Goal: Find specific page/section: Find specific page/section

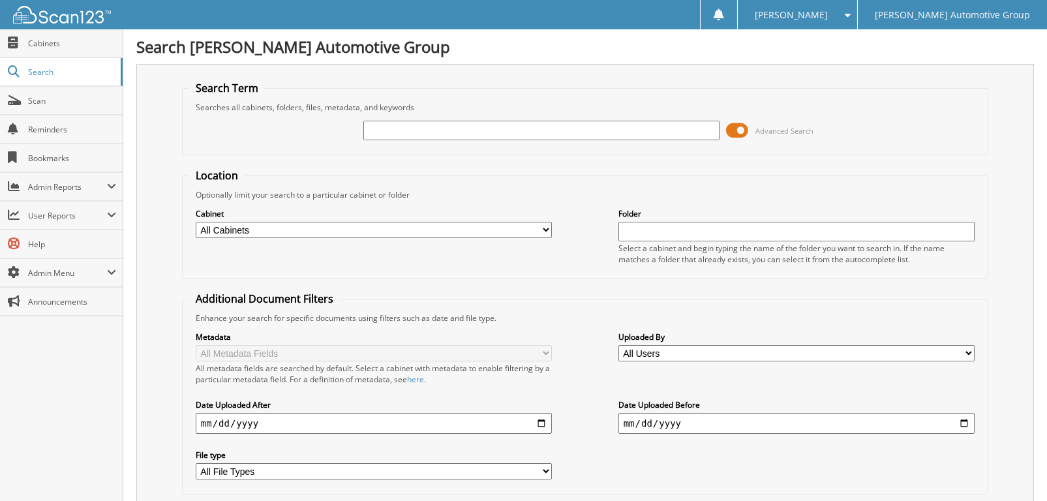
click at [388, 129] on input "text" at bounding box center [541, 131] width 356 height 20
type input "g"
type input "GS5392"
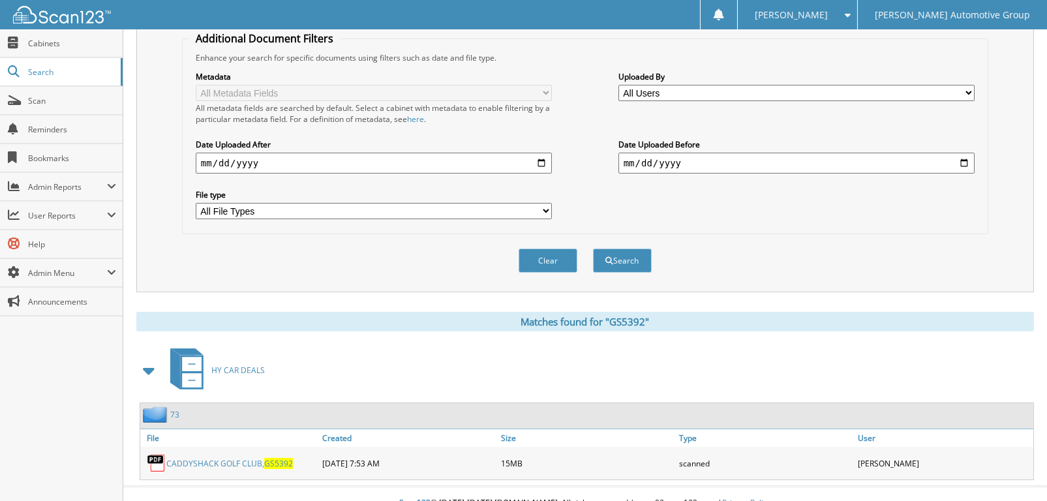
scroll to position [266, 0]
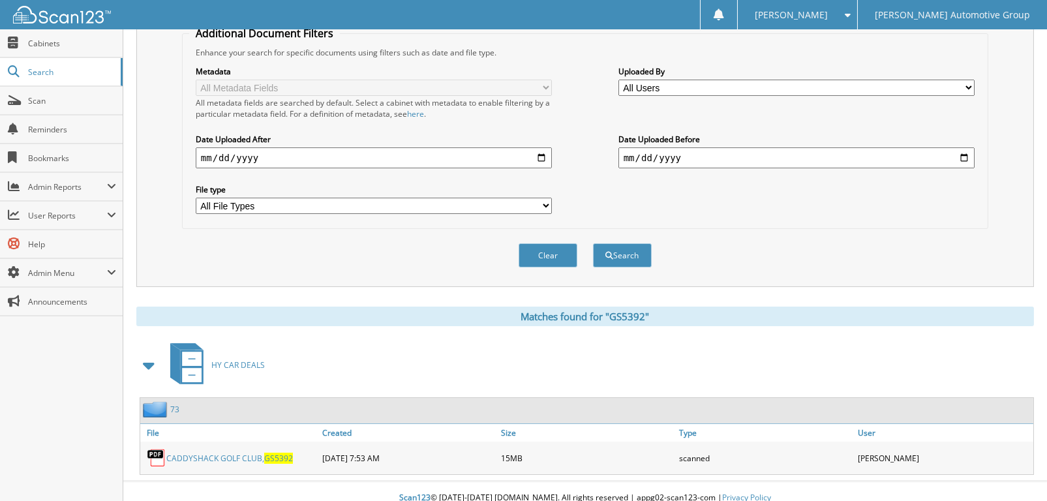
click at [214, 453] on link "CADDYSHACK GOLF CLUB, GS5392" at bounding box center [229, 458] width 127 height 11
